Goal: Task Accomplishment & Management: Use online tool/utility

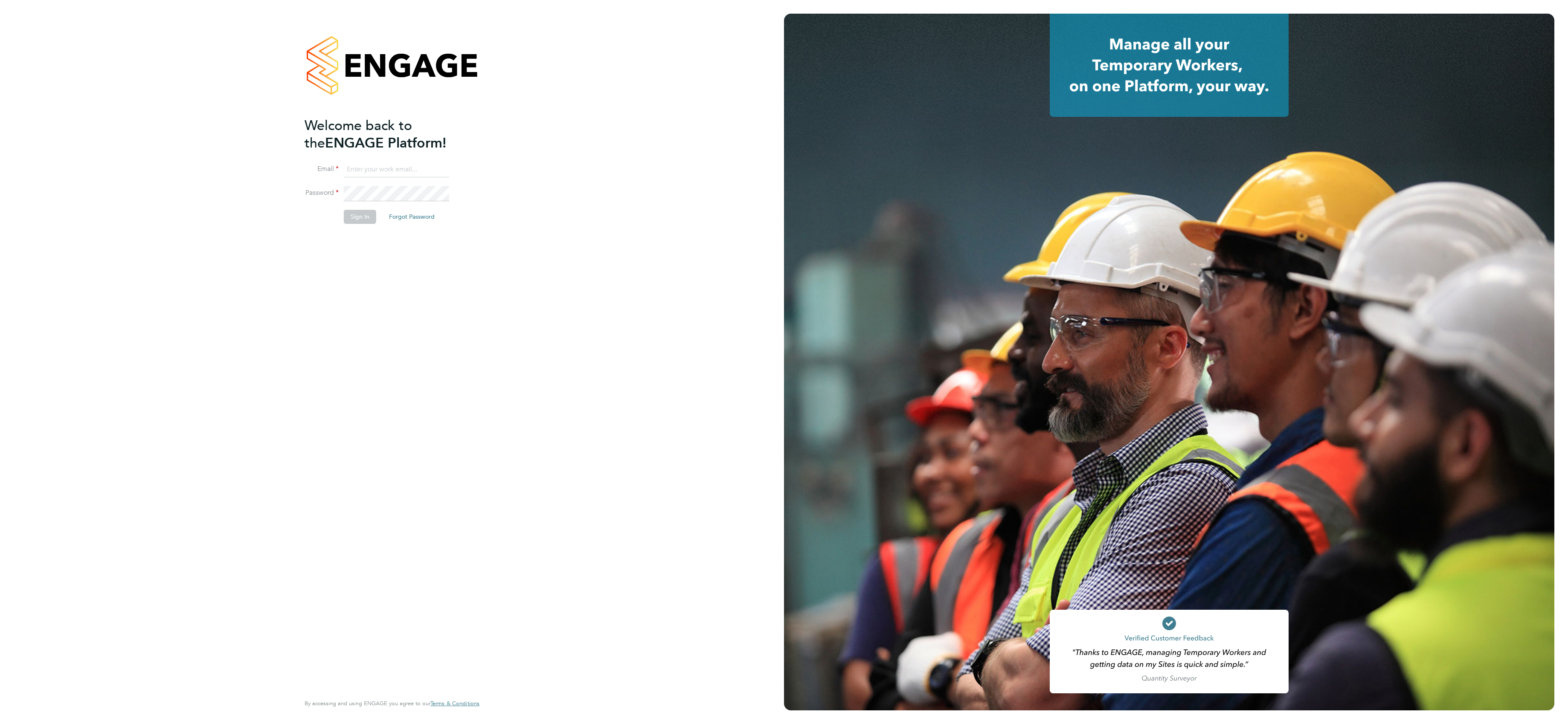
type input "lee.roche@vistry.co.uk"
click at [354, 221] on button "Sign In" at bounding box center [360, 217] width 32 height 13
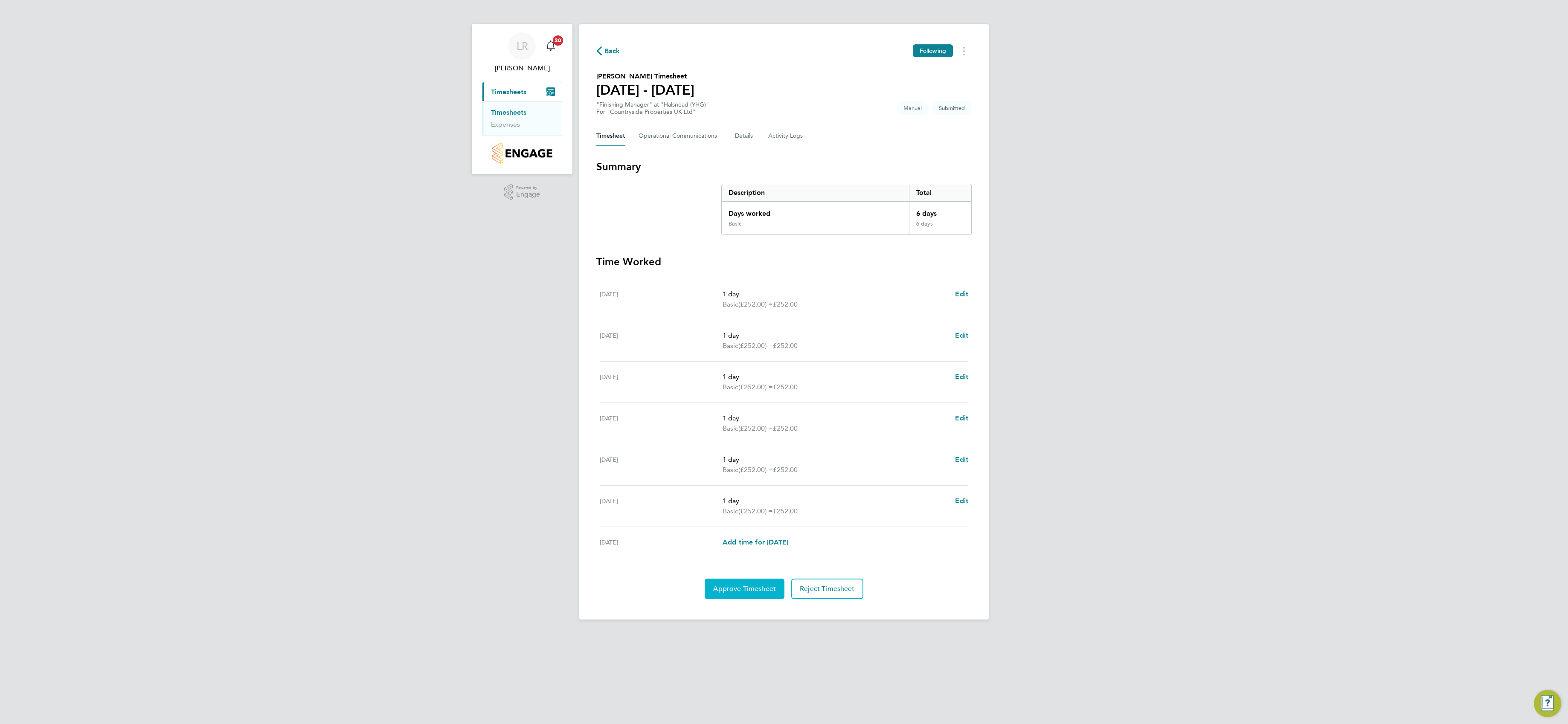
click at [722, 599] on button "Approve Timesheet" at bounding box center [744, 589] width 80 height 21
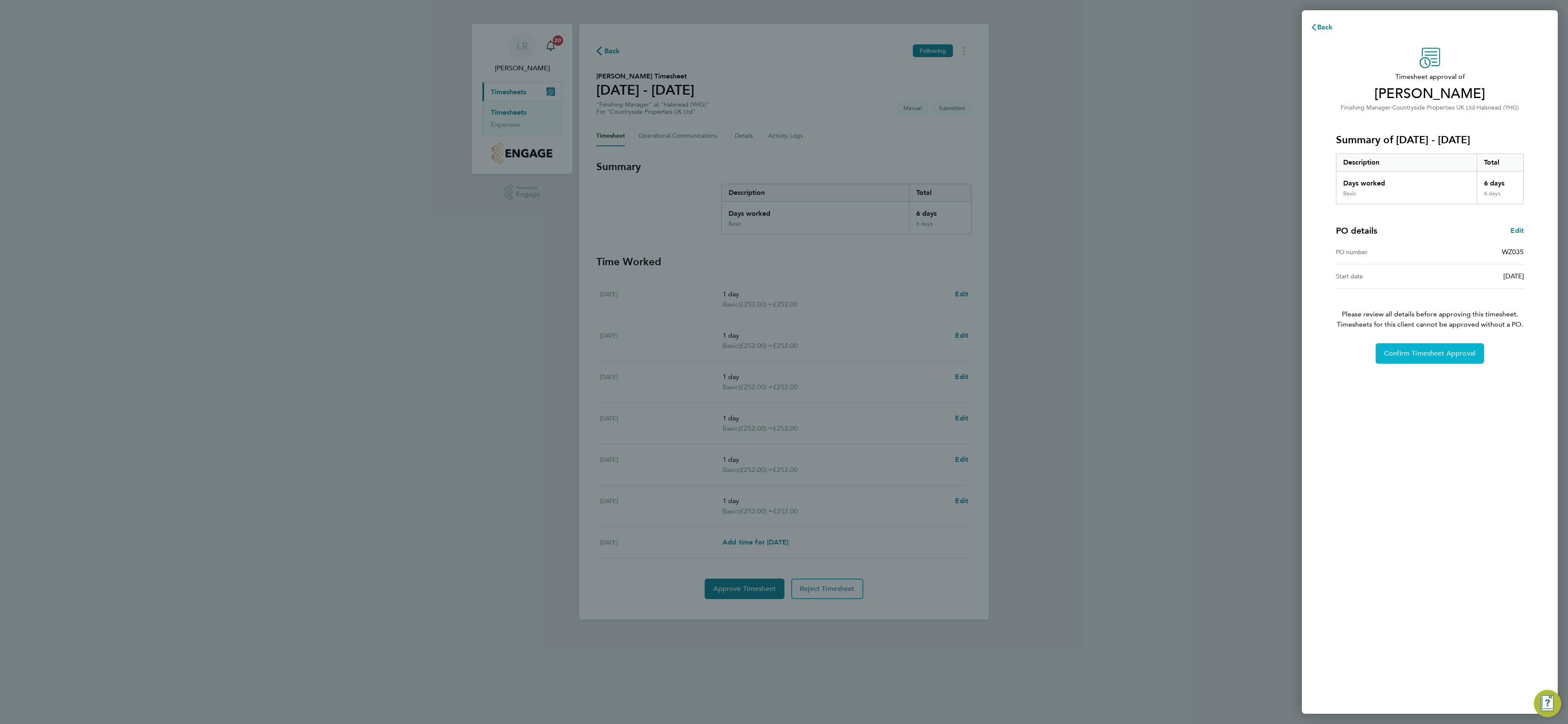
click at [1416, 363] on button "Confirm Timesheet Approval" at bounding box center [1430, 353] width 108 height 21
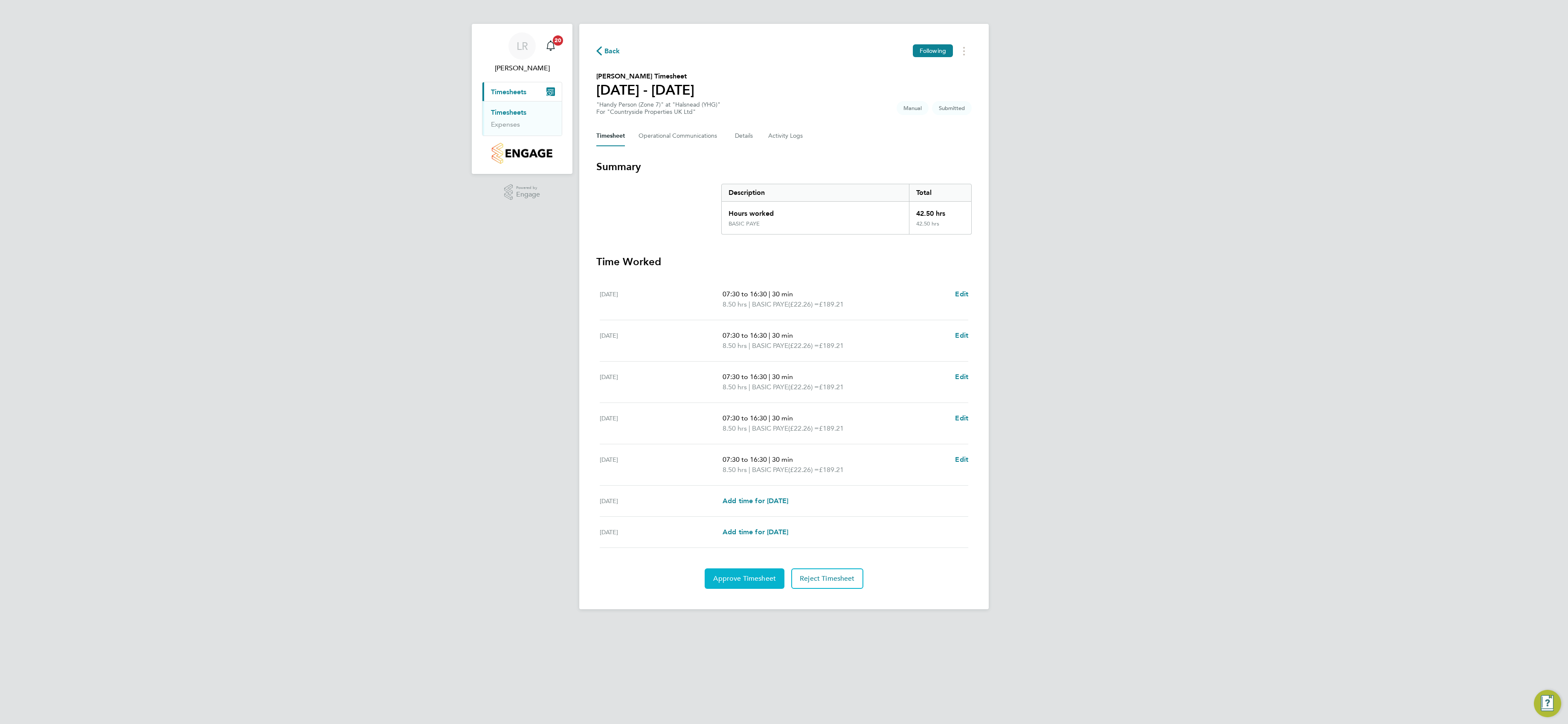
click at [744, 582] on span "Approve Timesheet" at bounding box center [744, 579] width 63 height 9
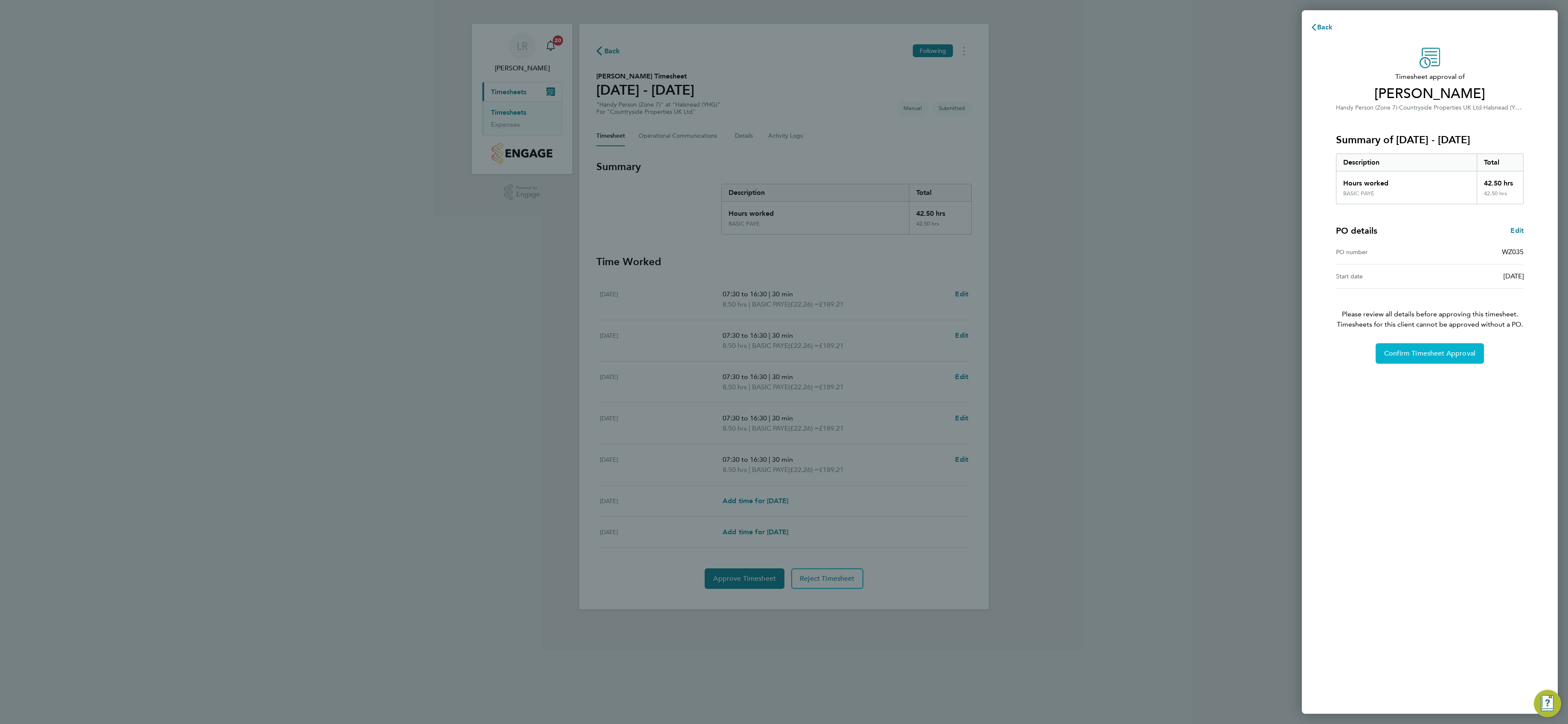
click at [1426, 352] on span "Confirm Timesheet Approval" at bounding box center [1430, 353] width 91 height 9
